Goal: Task Accomplishment & Management: Use online tool/utility

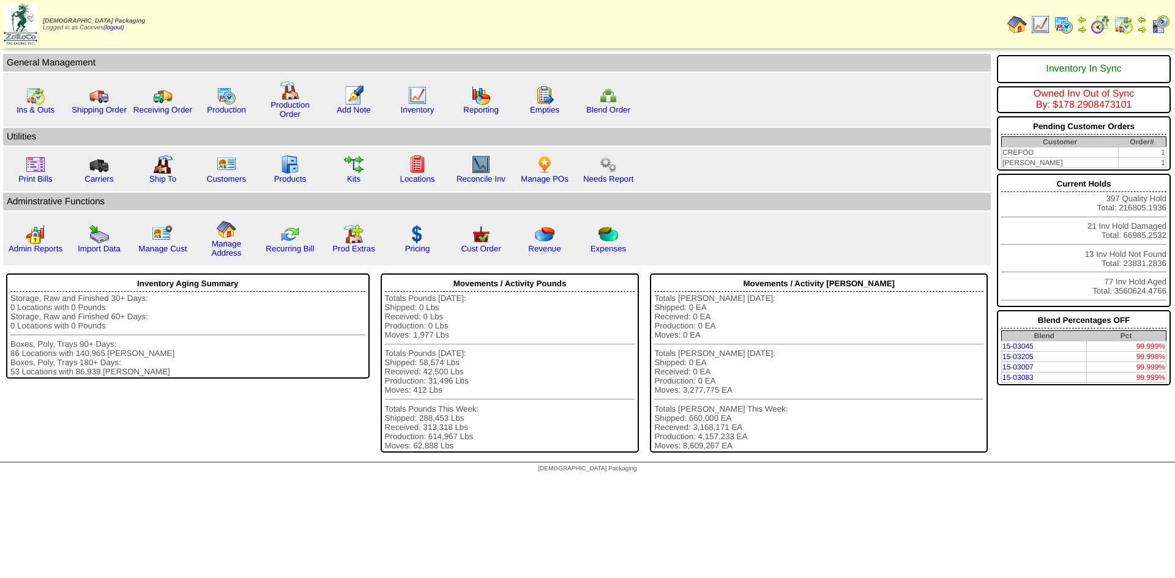
click at [1063, 24] on img at bounding box center [1064, 25] width 20 height 20
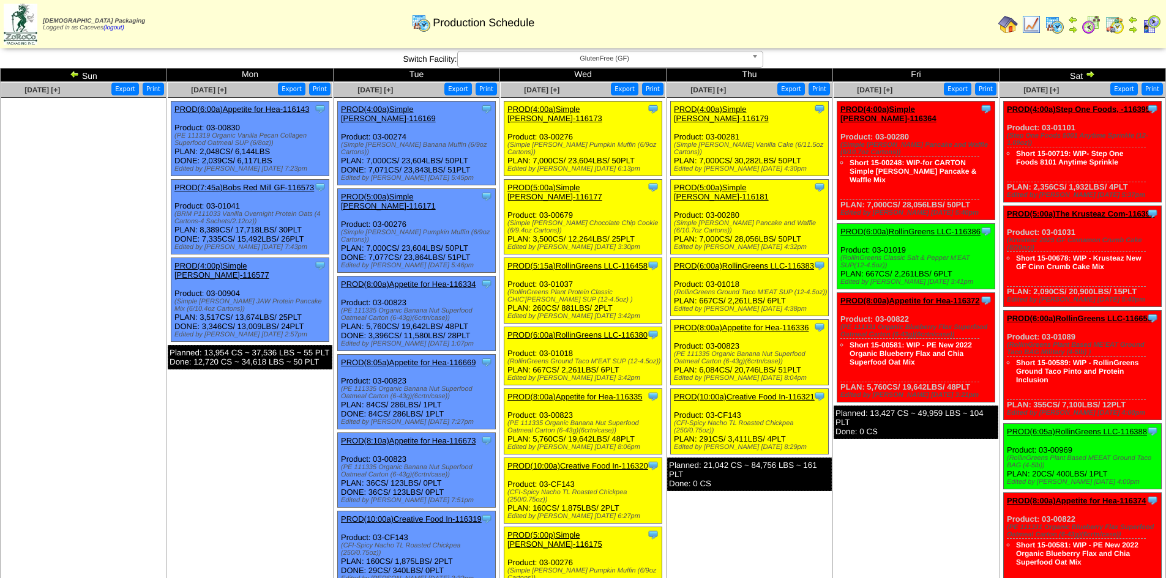
drag, startPoint x: 640, startPoint y: 137, endPoint x: 622, endPoint y: 137, distance: 18.4
click at [622, 141] on div "(Simple [PERSON_NAME] Pumpkin Muffin (6/9oz Cartons))" at bounding box center [584, 148] width 154 height 15
click at [645, 141] on div "(Simple [PERSON_NAME] Pumpkin Muffin (6/9oz Cartons))" at bounding box center [584, 148] width 154 height 15
drag, startPoint x: 642, startPoint y: 135, endPoint x: 507, endPoint y: 135, distance: 135.3
click at [507, 135] on div "Clone Item PROD(4:00a)Simple [PERSON_NAME]-116173 Simple [PERSON_NAME] Schedule…" at bounding box center [583, 139] width 158 height 75
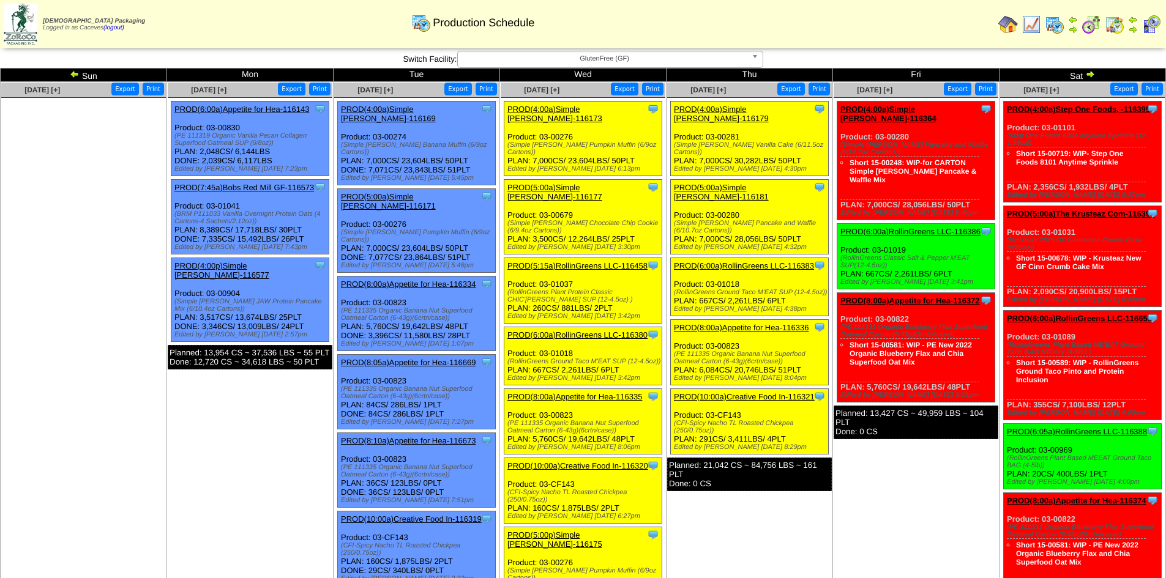
copy div "(Simple [PERSON_NAME] Pumpkin Muffin (6/9oz Cartons)"
drag, startPoint x: 613, startPoint y: 407, endPoint x: 578, endPoint y: 395, distance: 37.0
click at [578, 420] on div "(PE 111335 Organic Banana Nut Superfood Oatmeal Carton (6-43g)(6crtn/case))" at bounding box center [584, 427] width 154 height 15
click at [613, 420] on div "(PE 111335 Organic Banana Nut Superfood Oatmeal Carton (6-43g)(6crtn/case))" at bounding box center [584, 427] width 154 height 15
drag, startPoint x: 613, startPoint y: 406, endPoint x: 572, endPoint y: 397, distance: 42.5
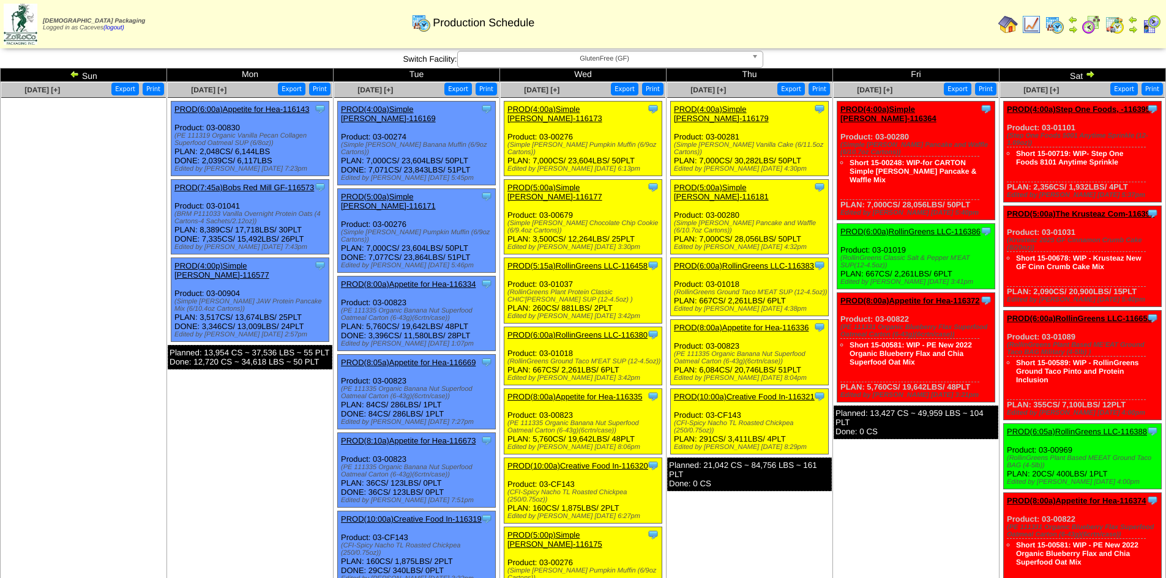
click at [572, 420] on div "(PE 111335 Organic Banana Nut Superfood Oatmeal Carton (6-43g)(6crtn/case))" at bounding box center [584, 427] width 154 height 15
click at [618, 420] on div "(PE 111335 Organic Banana Nut Superfood Oatmeal Carton (6-43g)(6crtn/case))" at bounding box center [584, 427] width 154 height 15
drag, startPoint x: 614, startPoint y: 405, endPoint x: 506, endPoint y: 397, distance: 108.7
click at [506, 397] on div "Clone Item PROD(8:00a)Appetite for Hea-116335 Appetite for Healthy Living Sched…" at bounding box center [583, 421] width 158 height 65
copy div "(PE 111335 Organic Banana Nut Superfood Oatmeal Carton (6-43g)(6crtn/case)"
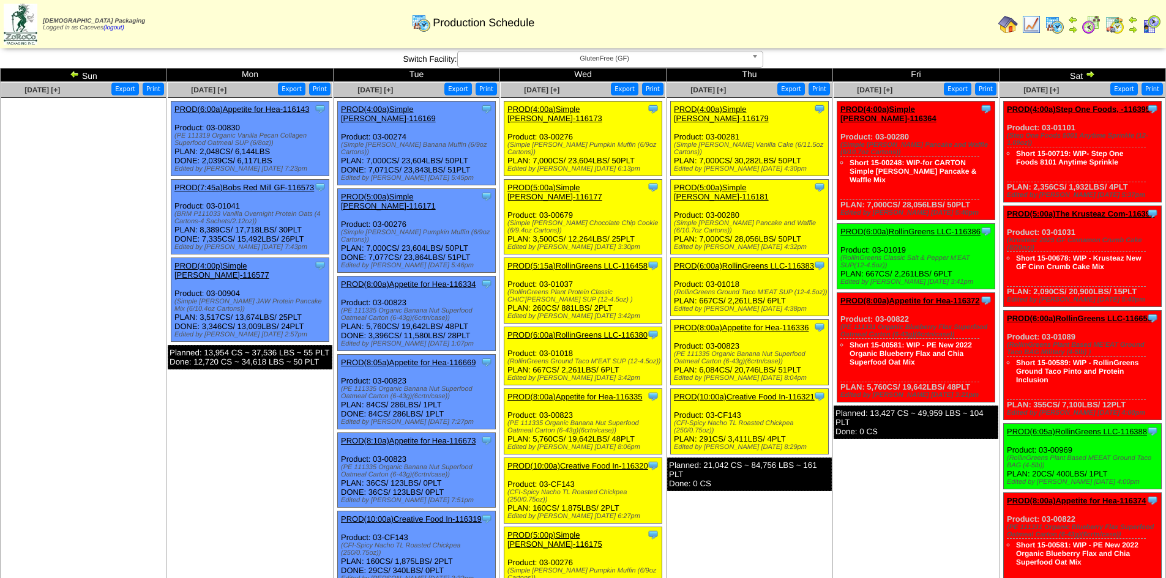
drag, startPoint x: 533, startPoint y: 207, endPoint x: 506, endPoint y: 200, distance: 27.9
click at [506, 200] on div "Clone Item PROD(5:00a)Simple [PERSON_NAME]-116177 Simple [PERSON_NAME] Schedule…" at bounding box center [583, 217] width 158 height 75
copy div "(Simple [PERSON_NAME] Chocolate Chip Cookie (6/9.4oz Cartons)"
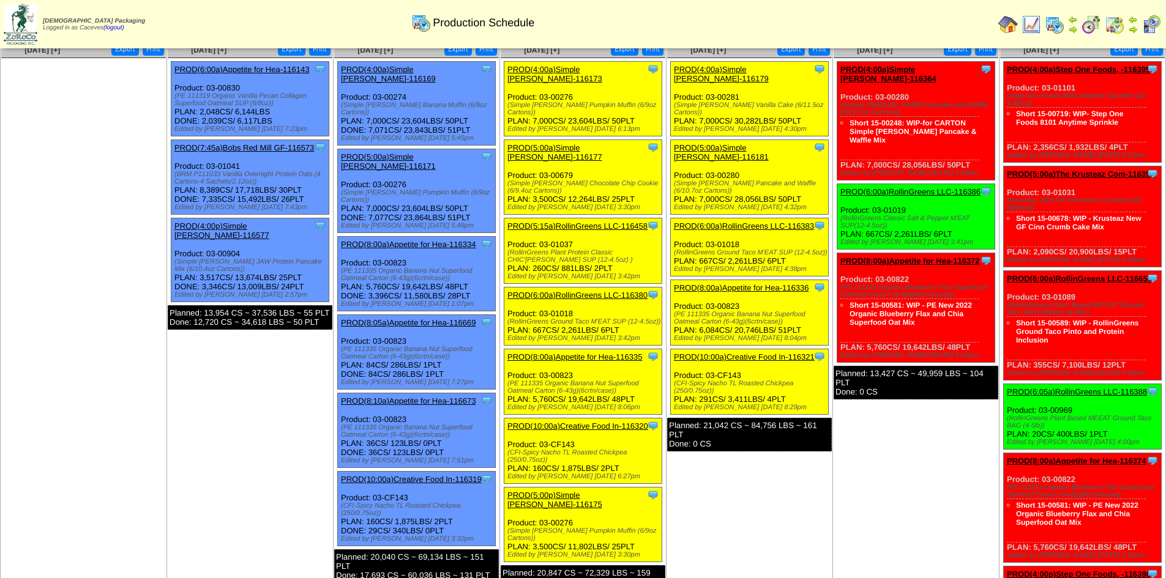
scroll to position [61, 0]
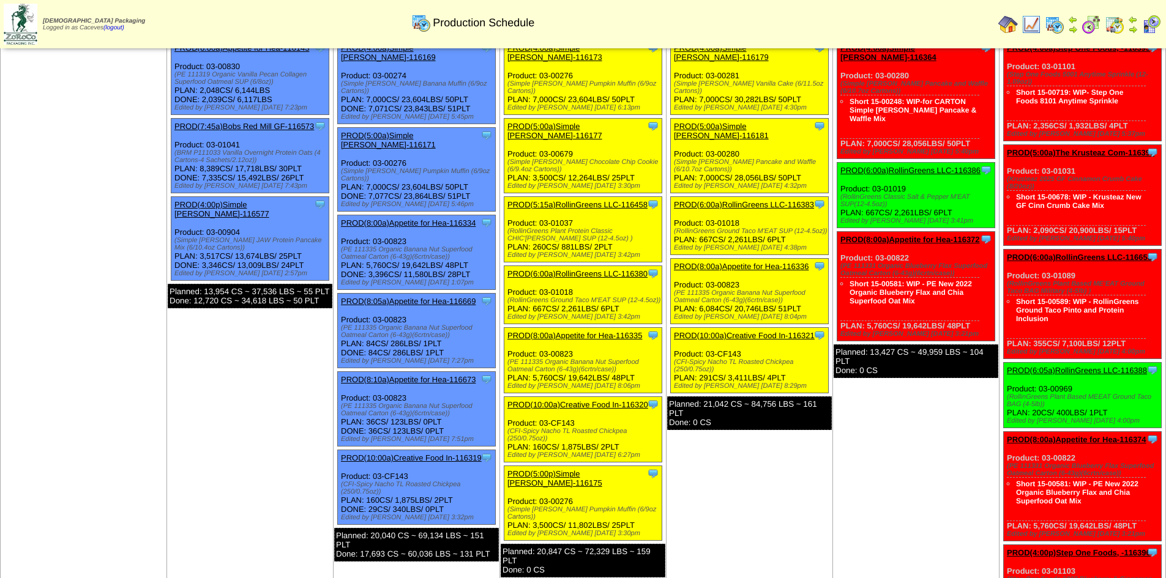
drag, startPoint x: 642, startPoint y: 477, endPoint x: 506, endPoint y: 476, distance: 135.3
click at [506, 476] on div "Clone Item PROD(5:00p)Simple [PERSON_NAME]-116175 Simple [PERSON_NAME] Schedule…" at bounding box center [583, 503] width 158 height 75
copy div "(Simple [PERSON_NAME] Pumpkin Muffin (6/9oz Cartons)"
